Goal: Register for event/course

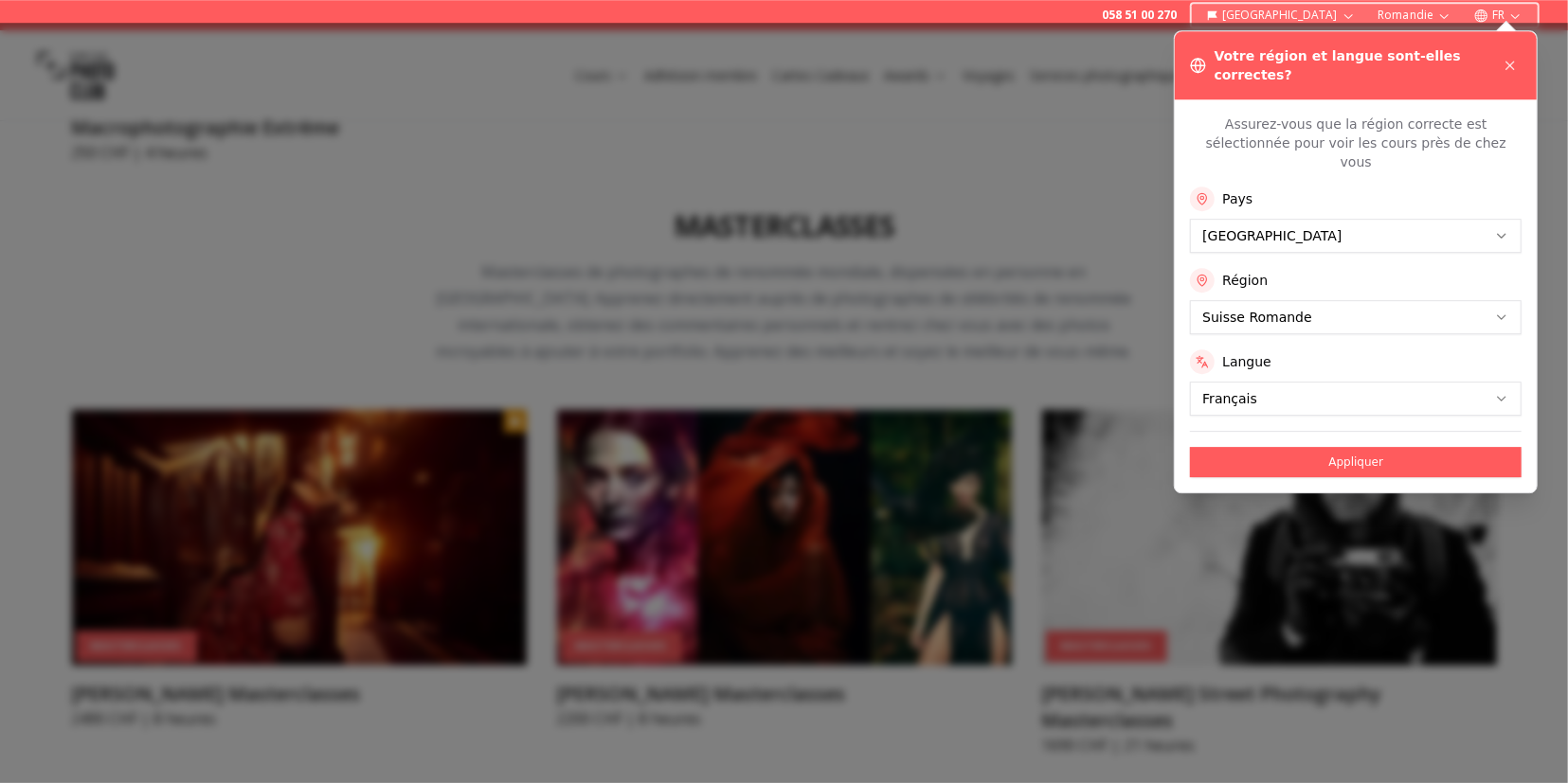
scroll to position [5853, 0]
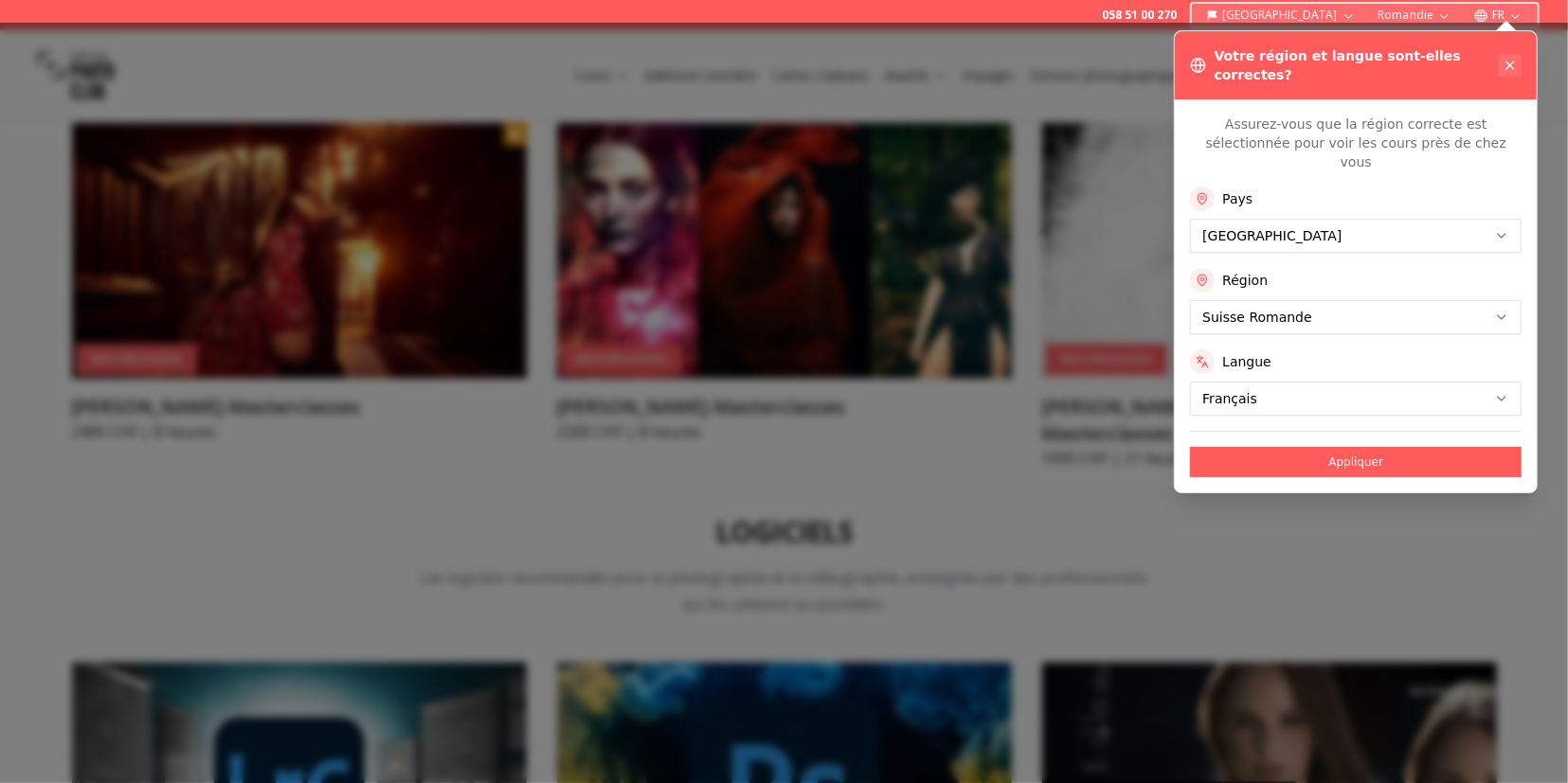
click at [1510, 54] on button at bounding box center [1510, 65] width 23 height 23
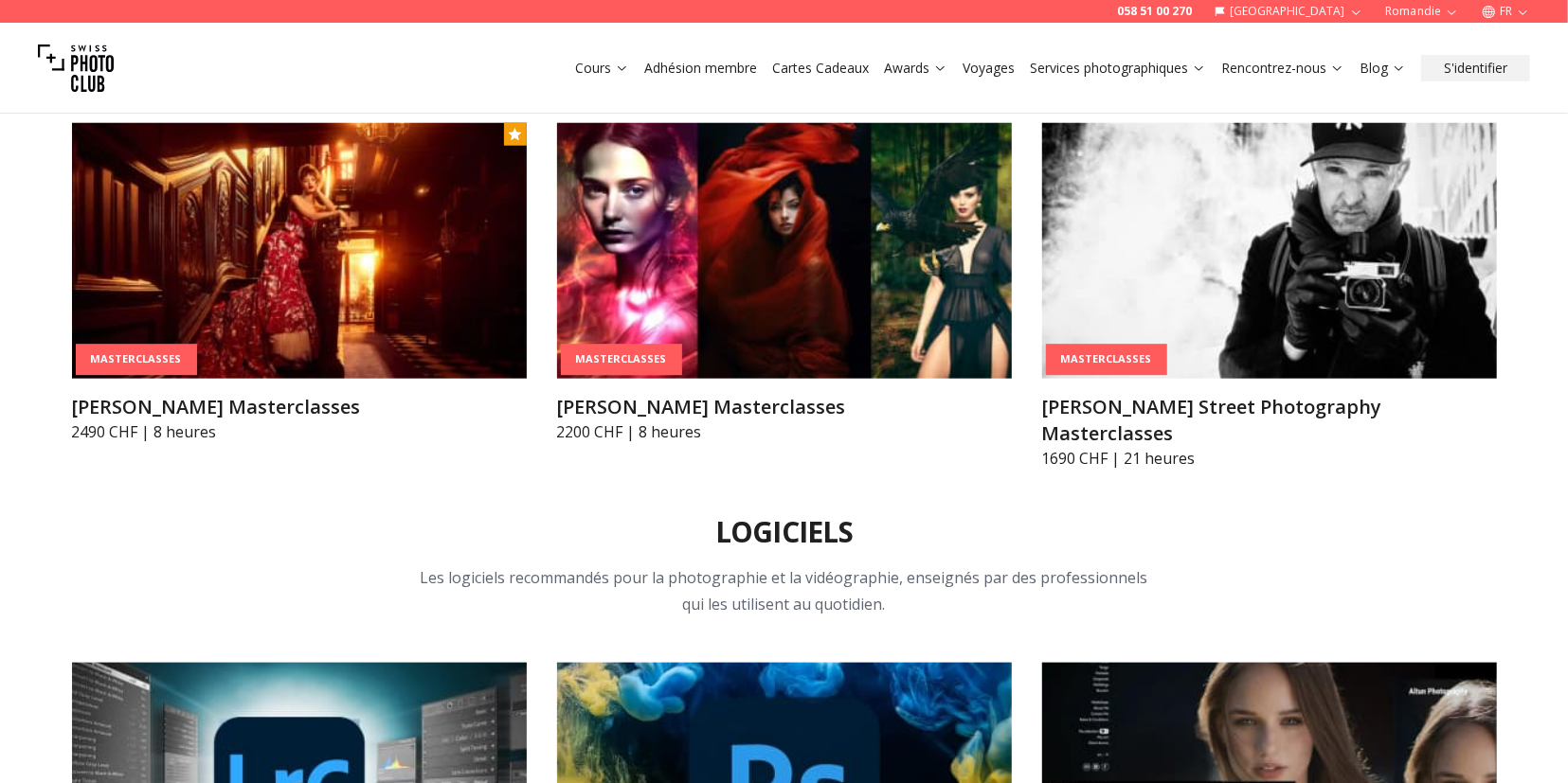
scroll to position [5656, 0]
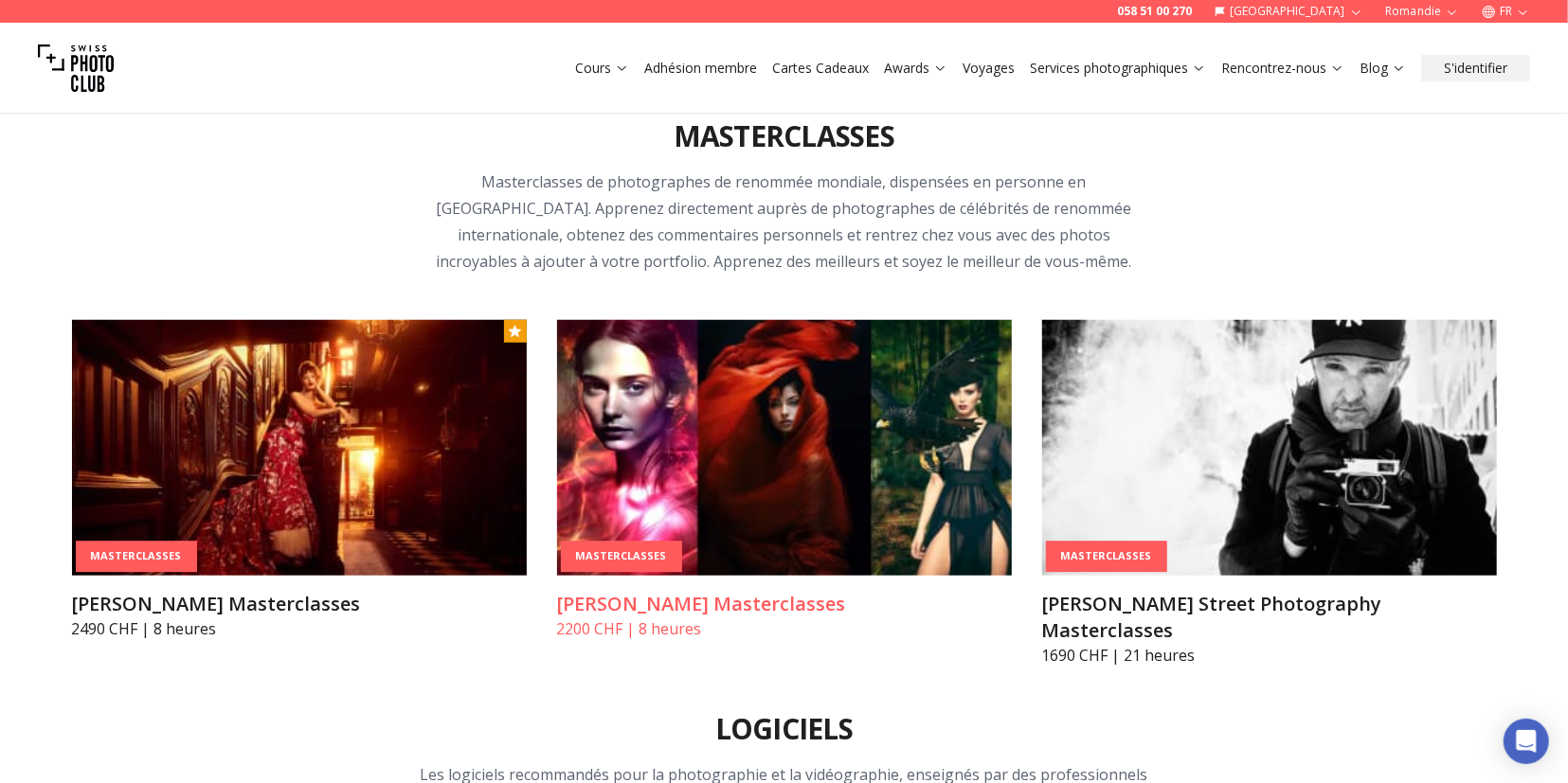
click at [745, 338] on img at bounding box center [784, 447] width 454 height 255
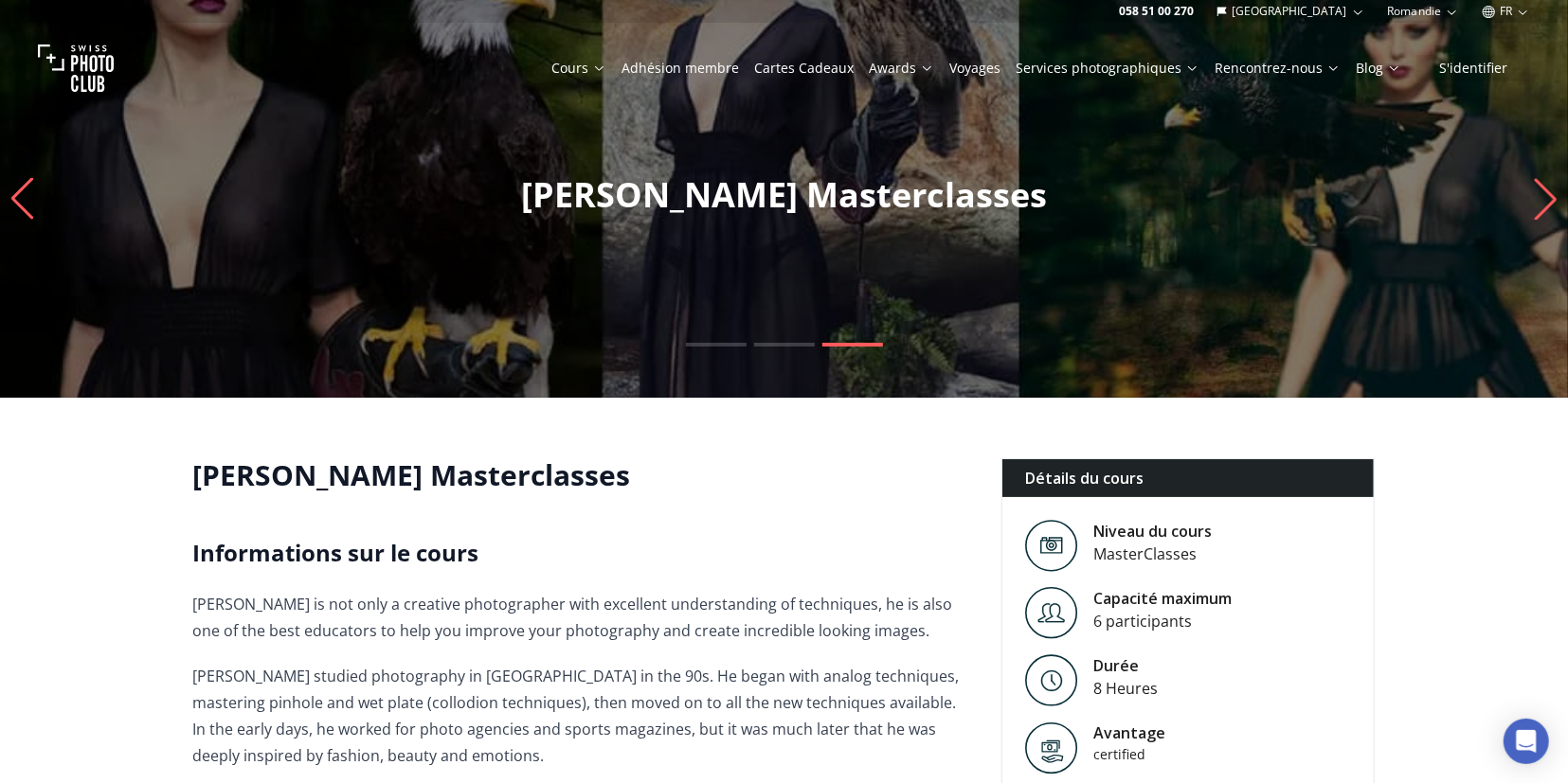
click at [1545, 202] on icon "Next slide" at bounding box center [1545, 199] width 26 height 42
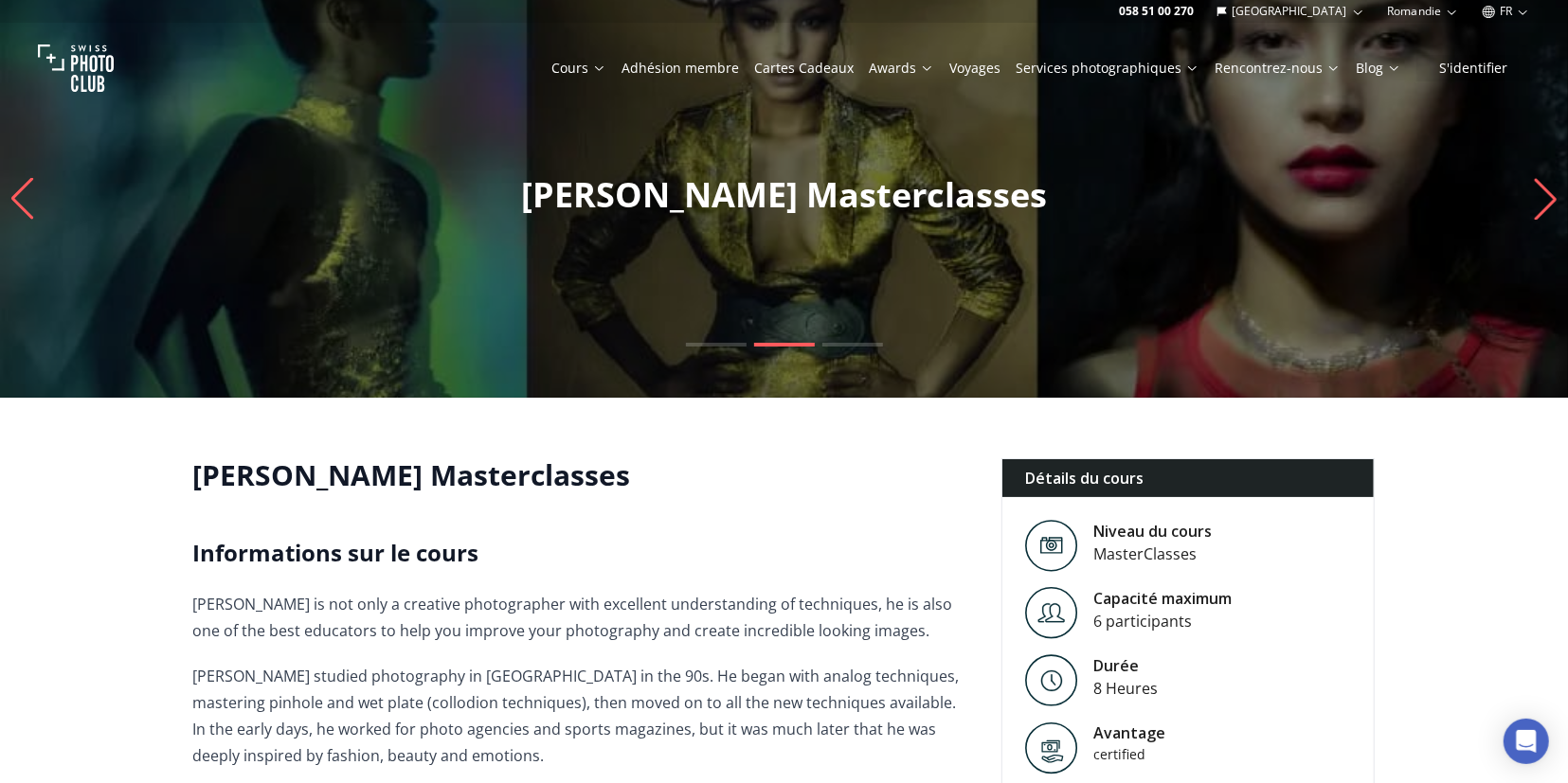
click at [1545, 199] on icon "Next slide" at bounding box center [1545, 199] width 26 height 42
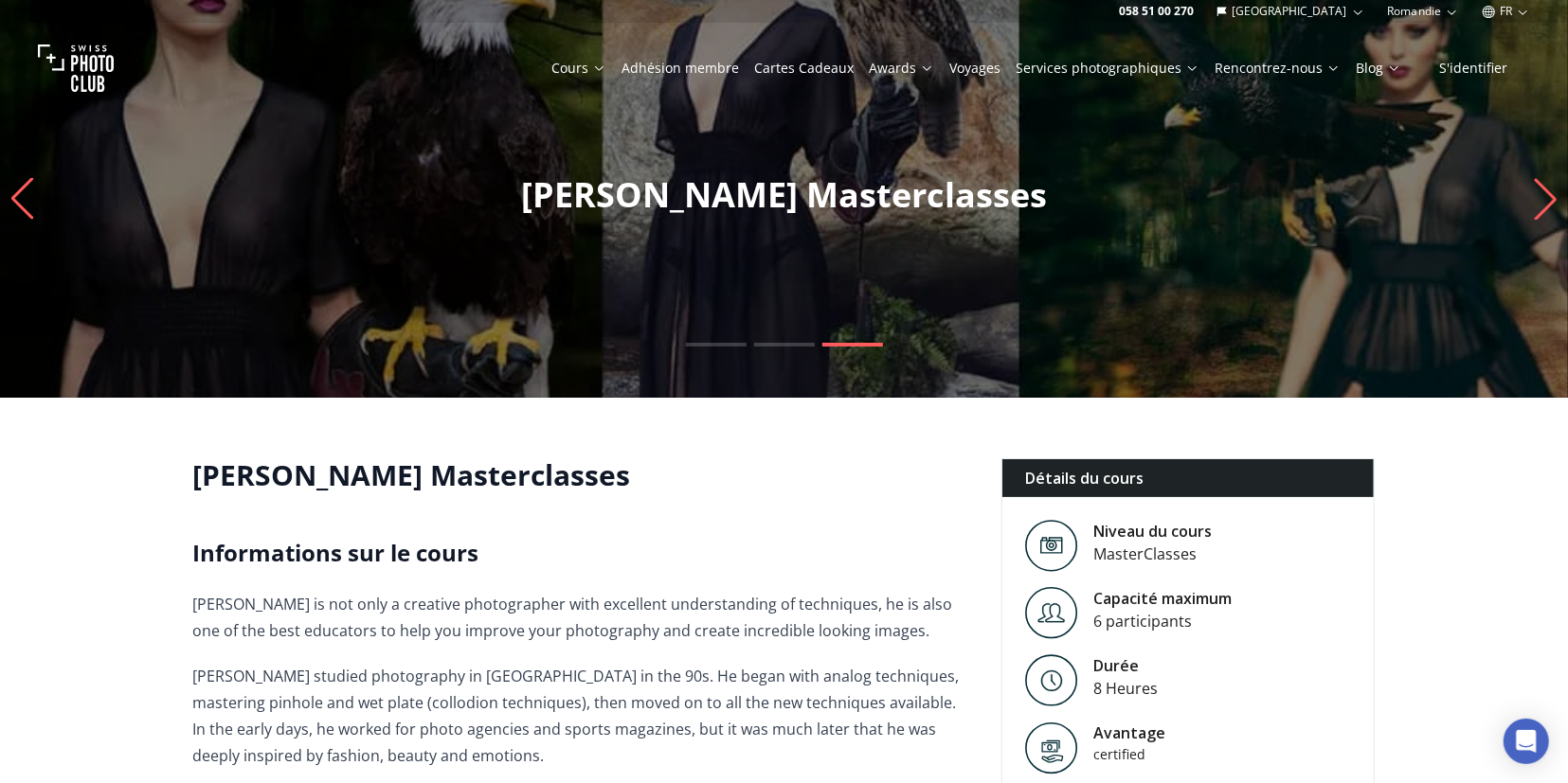
click at [1545, 199] on icon "Next slide" at bounding box center [1545, 199] width 26 height 42
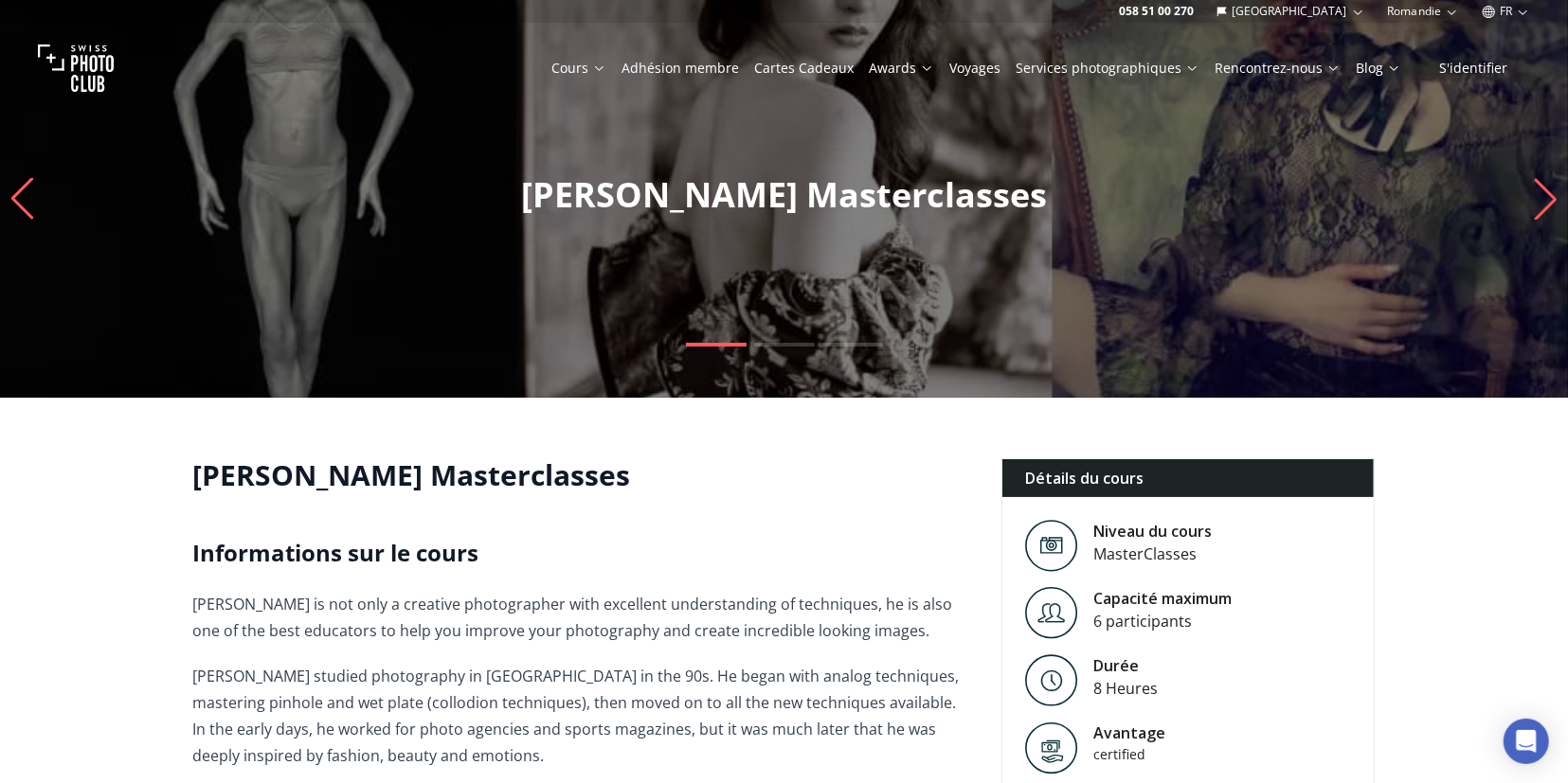
click at [1545, 199] on icon "Next slide" at bounding box center [1545, 199] width 26 height 42
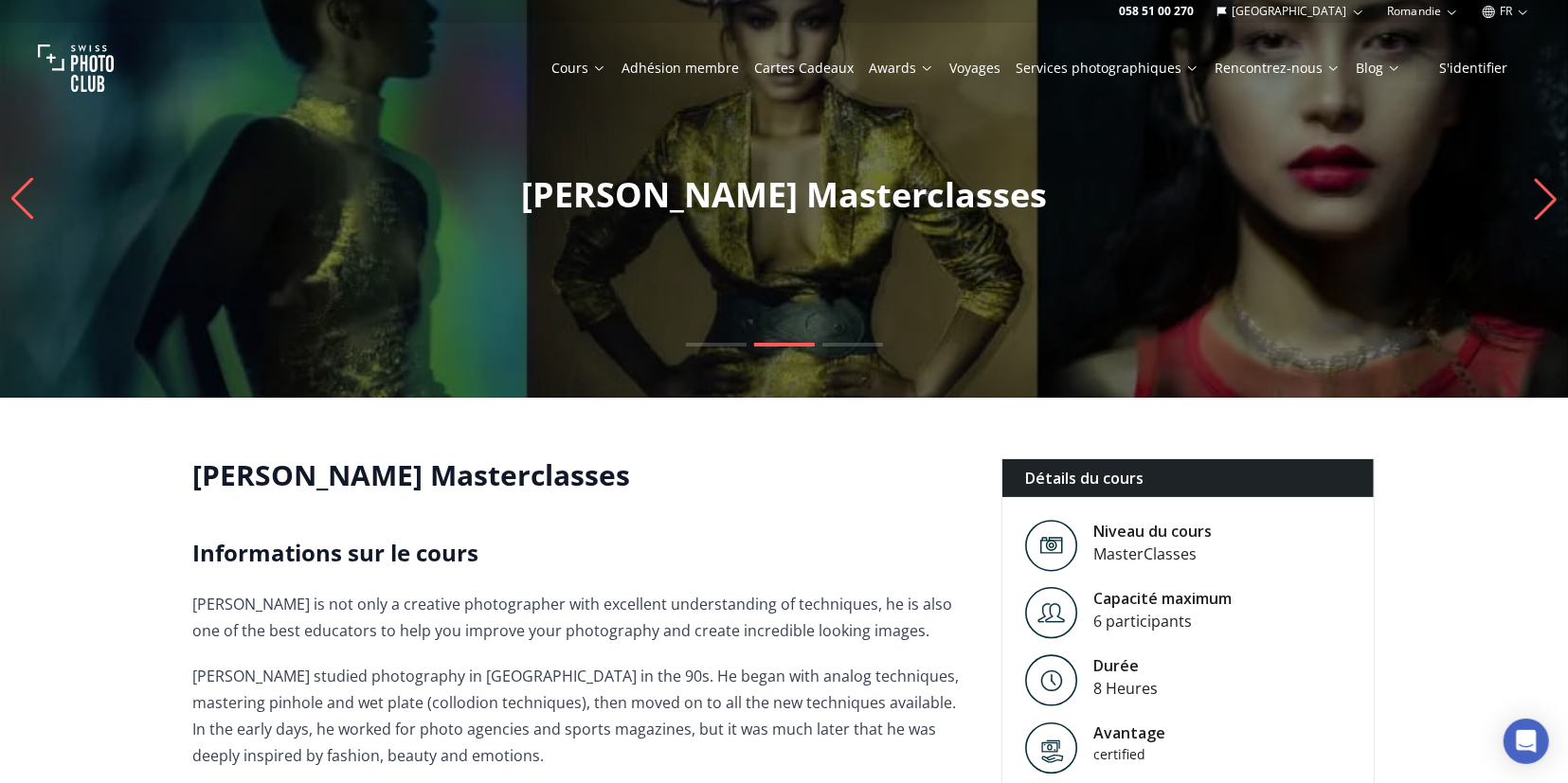
click at [1545, 199] on icon "Next slide" at bounding box center [1545, 199] width 26 height 42
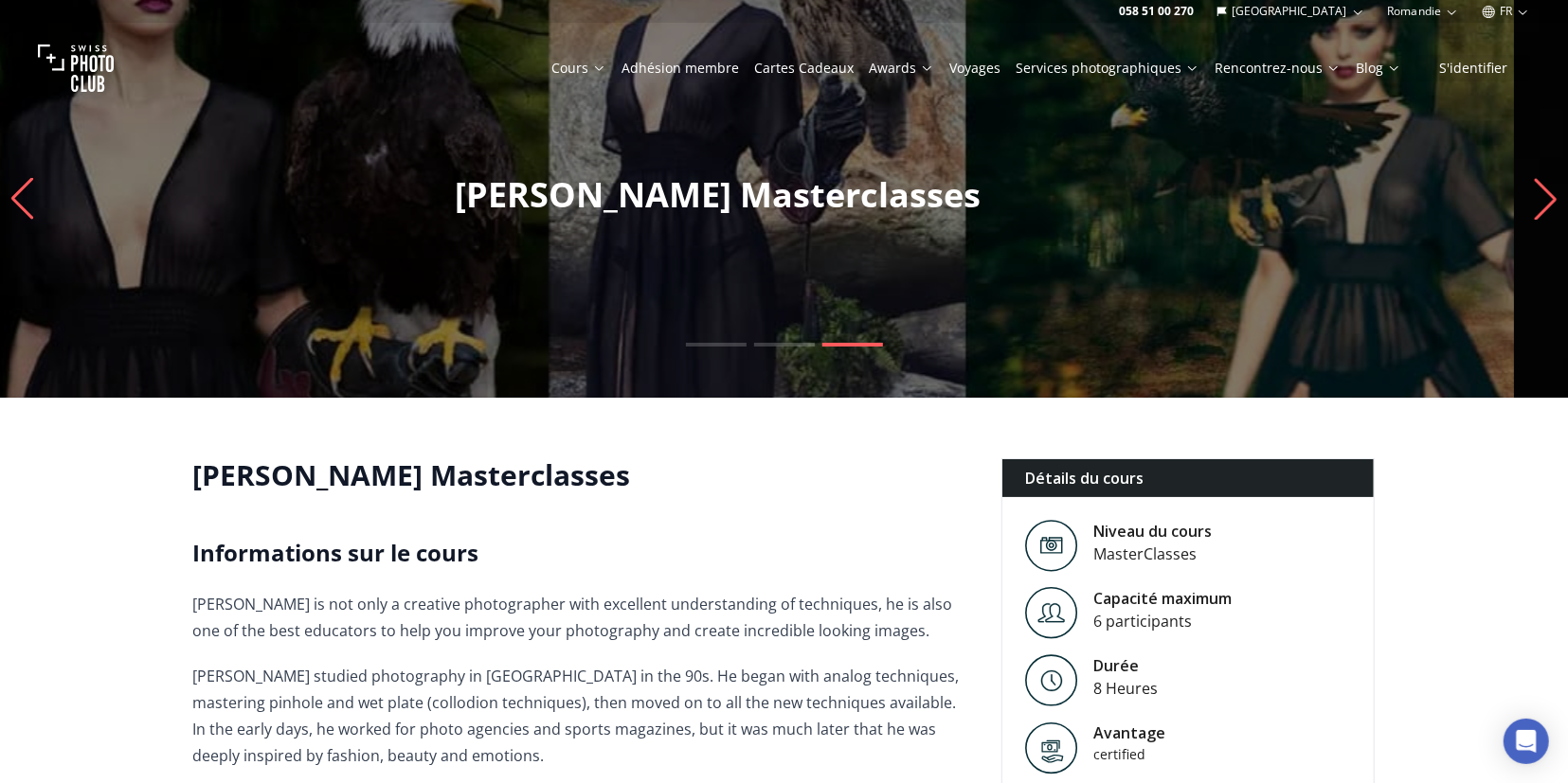
click at [647, 190] on p "[PERSON_NAME] Masterclasses" at bounding box center [718, 195] width 1568 height 38
